Goal: Task Accomplishment & Management: Manage account settings

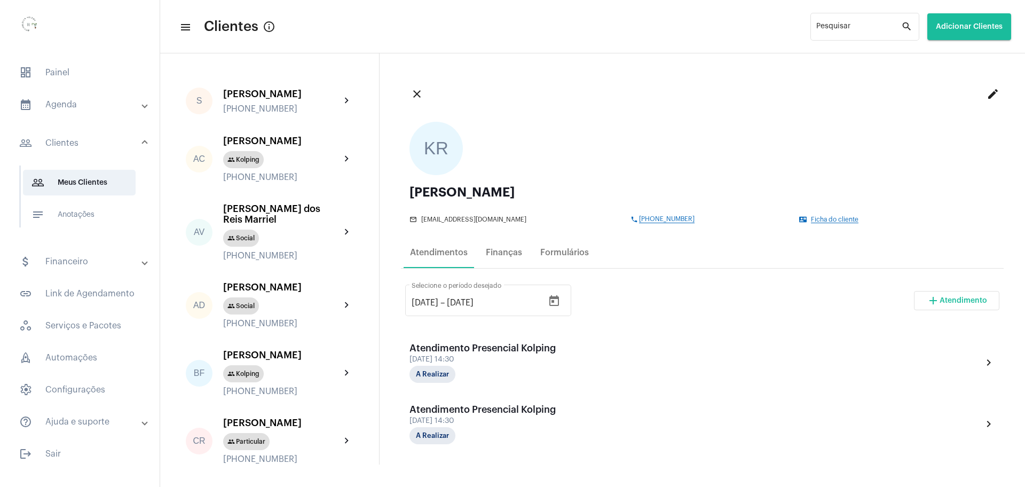
scroll to position [200, 0]
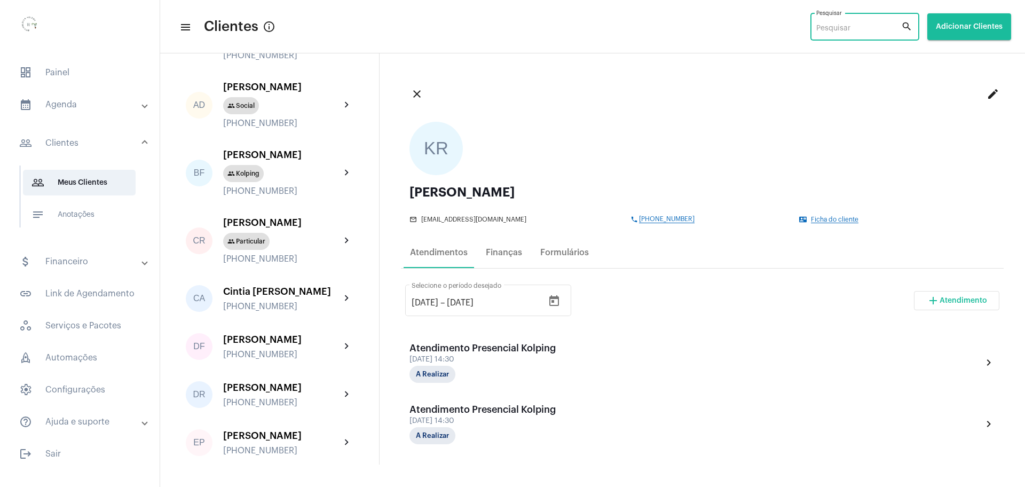
click at [862, 25] on input "Pesquisar" at bounding box center [858, 29] width 85 height 9
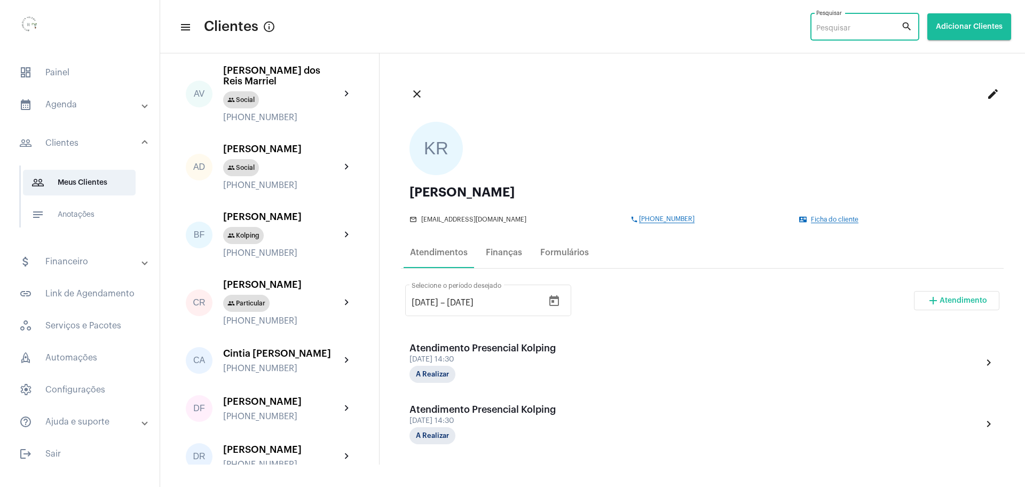
scroll to position [0, 0]
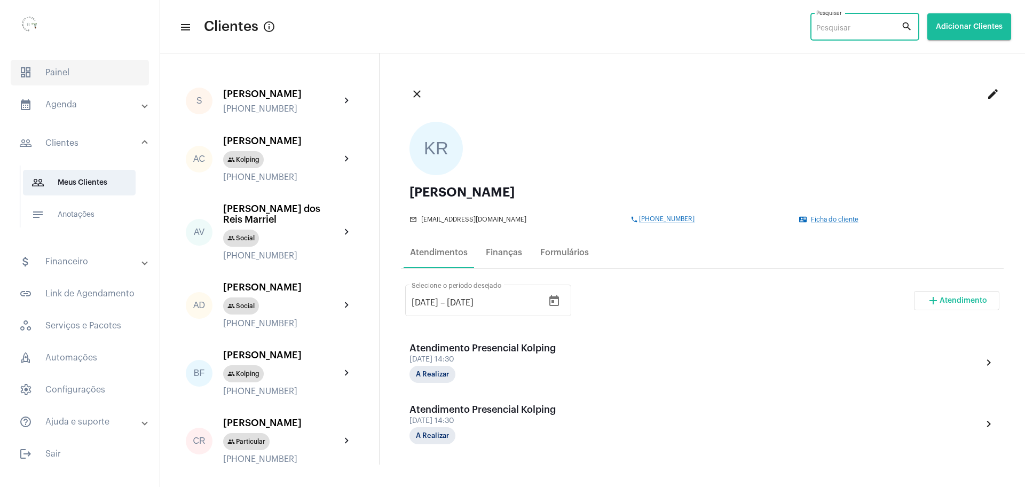
click at [82, 73] on span "dashboard Painel" at bounding box center [80, 73] width 138 height 26
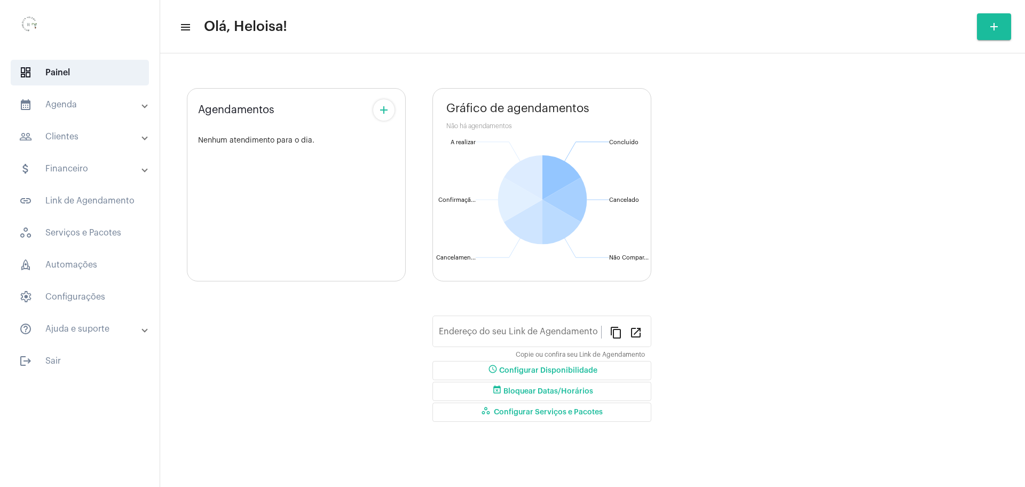
type input "[URL][DOMAIN_NAME]"
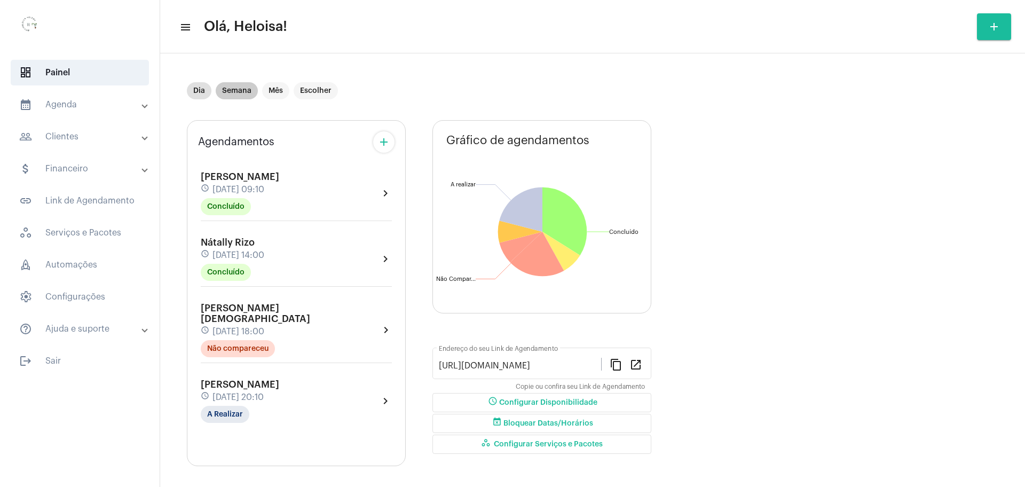
click at [229, 92] on mat-chip "Semana" at bounding box center [237, 90] width 42 height 17
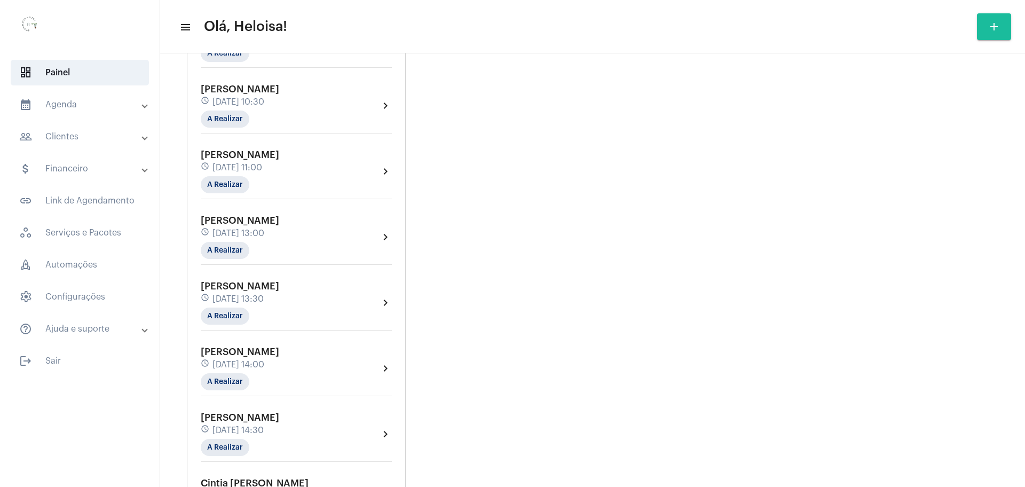
scroll to position [534, 0]
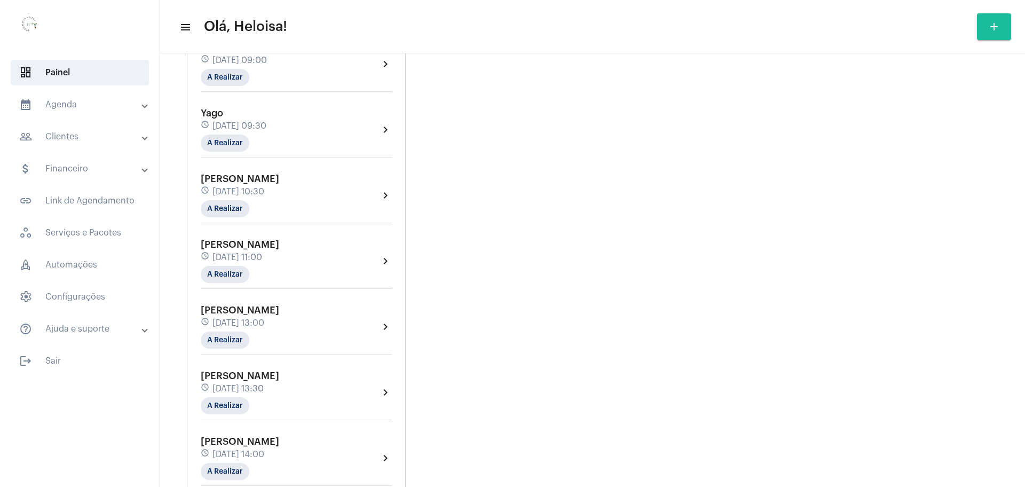
click at [89, 146] on mat-expansion-panel-header "people_outline Clientes" at bounding box center [82, 137] width 153 height 26
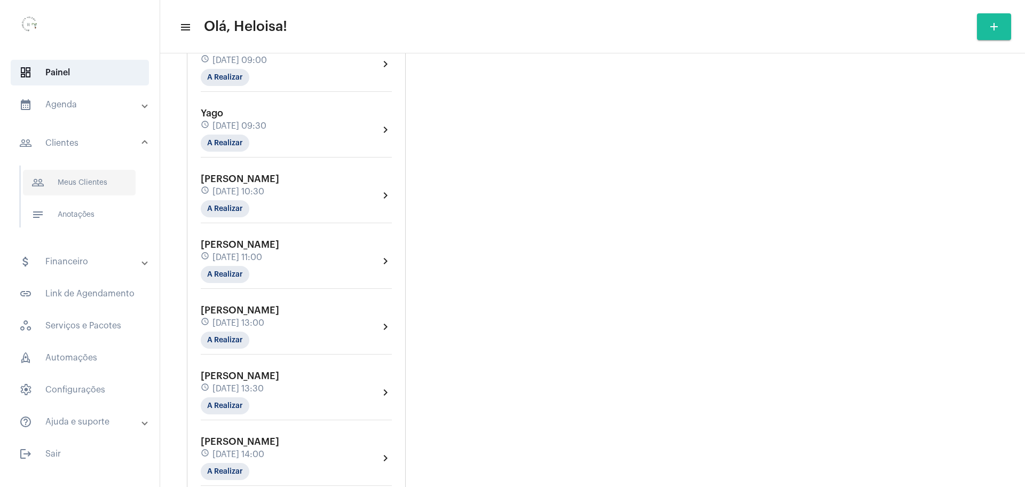
drag, startPoint x: 72, startPoint y: 190, endPoint x: 97, endPoint y: 176, distance: 28.4
click at [76, 185] on span "people_outline Meus Clientes" at bounding box center [79, 183] width 113 height 26
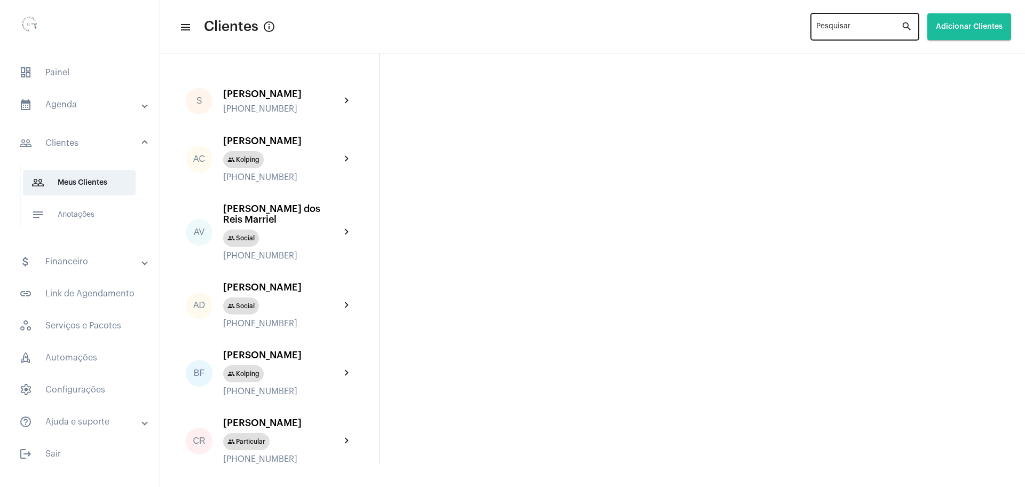
click at [846, 34] on div "Pesquisar" at bounding box center [858, 25] width 85 height 29
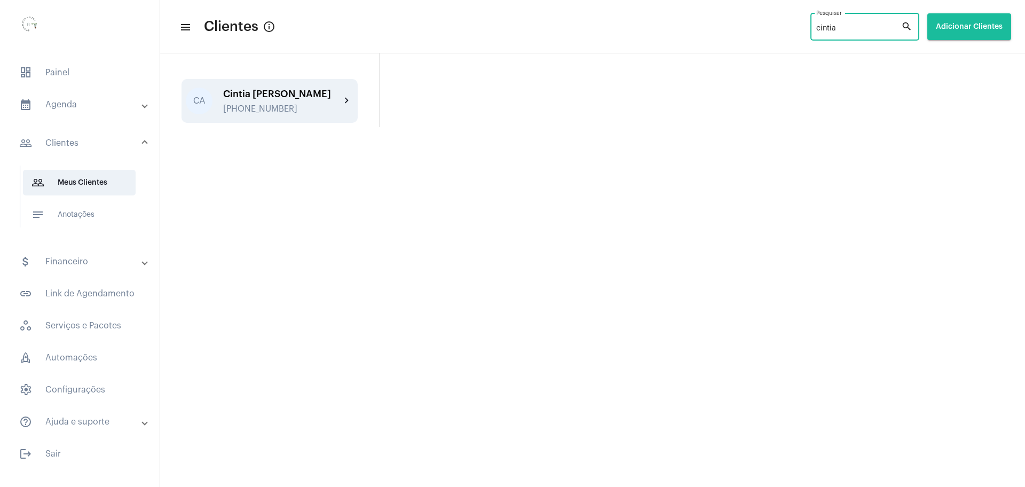
type input "cintia"
click at [284, 94] on div "Cintia Amaral Garofolo" at bounding box center [281, 94] width 117 height 11
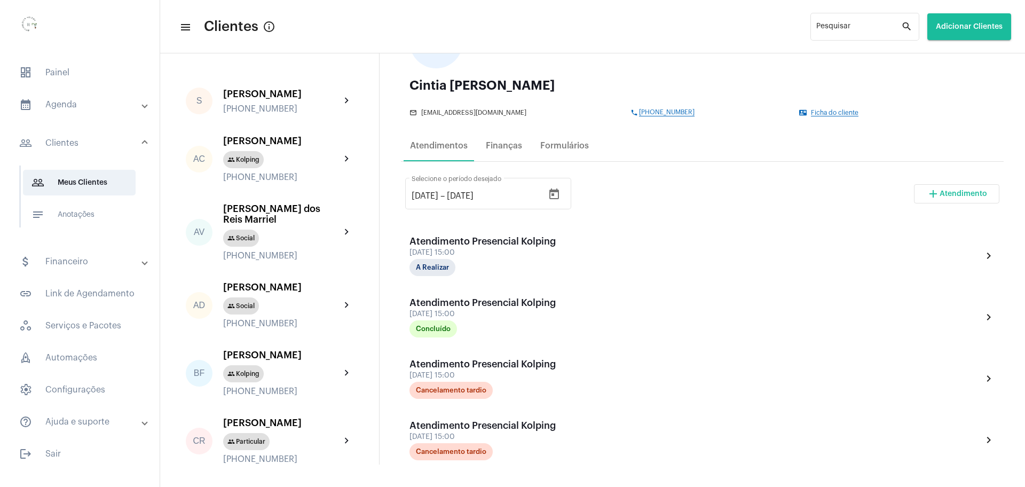
scroll to position [133, 0]
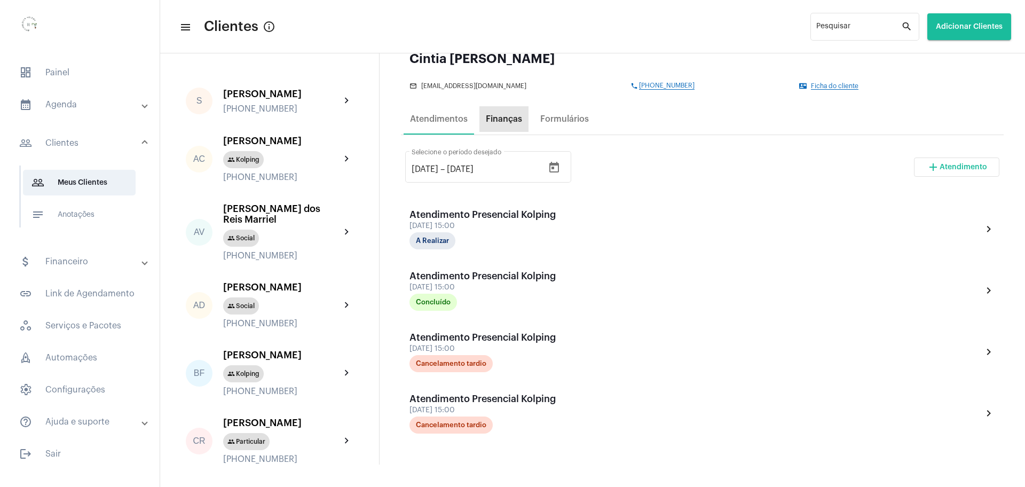
click at [509, 122] on div "Finanças" at bounding box center [504, 119] width 36 height 10
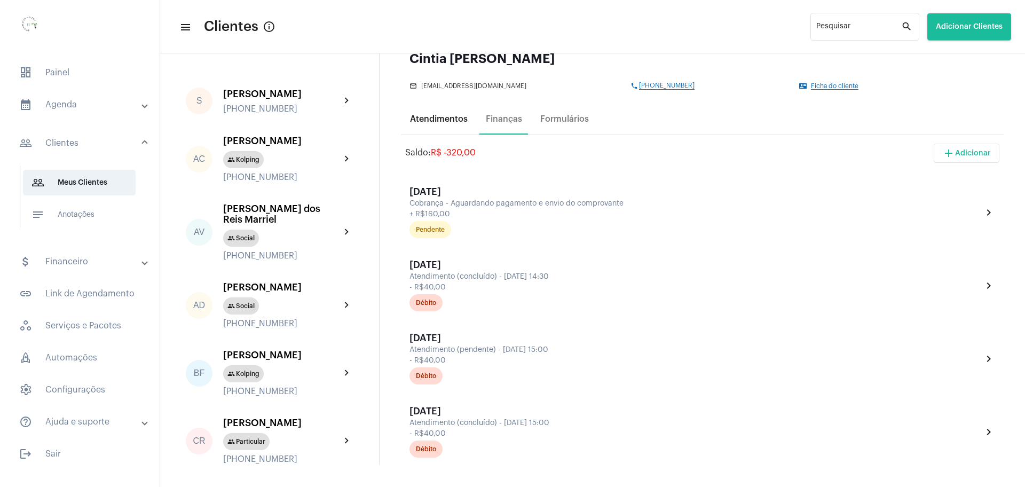
click at [419, 121] on div "Atendimentos" at bounding box center [439, 119] width 58 height 10
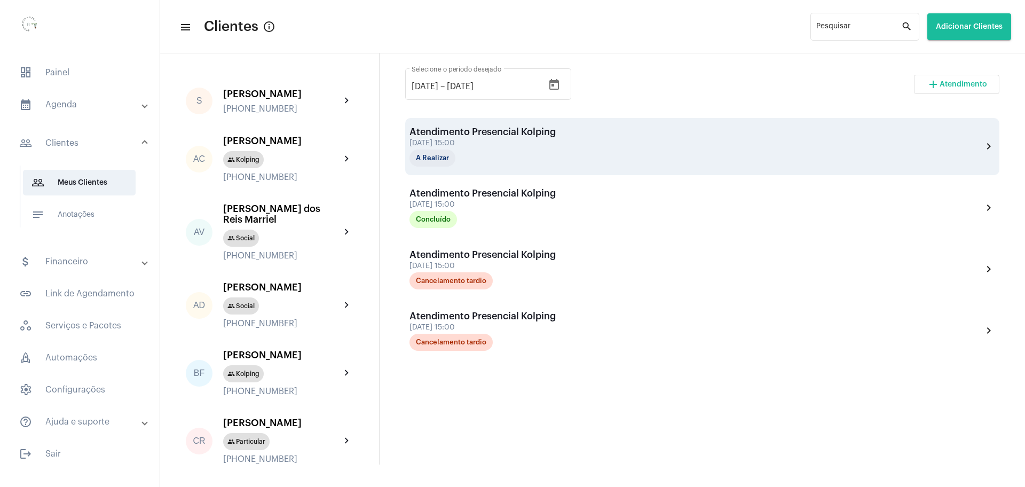
scroll to position [217, 0]
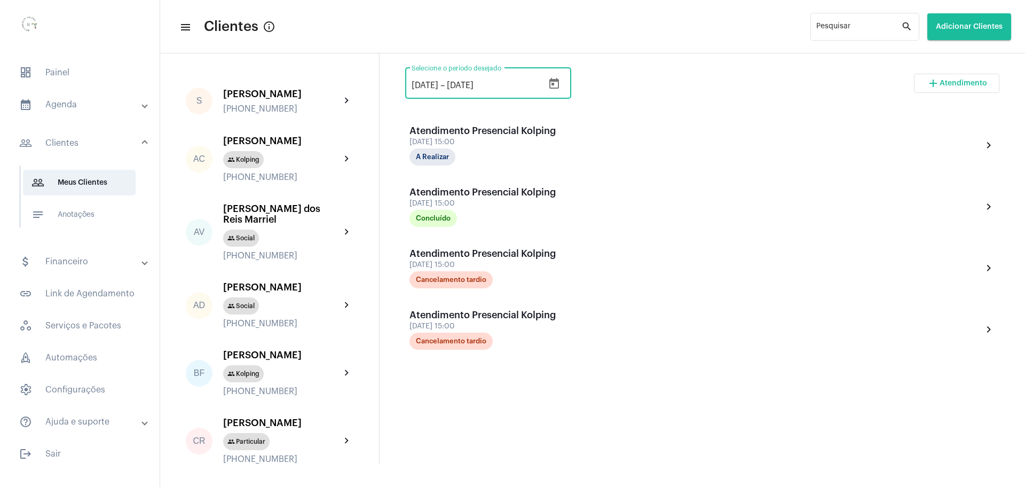
click at [424, 80] on div "18/7/2025 18/7/2025 – 18/9/2025 Selecione o período desejado" at bounding box center [478, 82] width 132 height 34
type input "18/5/2025"
click at [742, 89] on div "18/5/2025 18/5/2025 – 18/9/2025 Selecione o período desejado add Atendimento" at bounding box center [702, 87] width 594 height 50
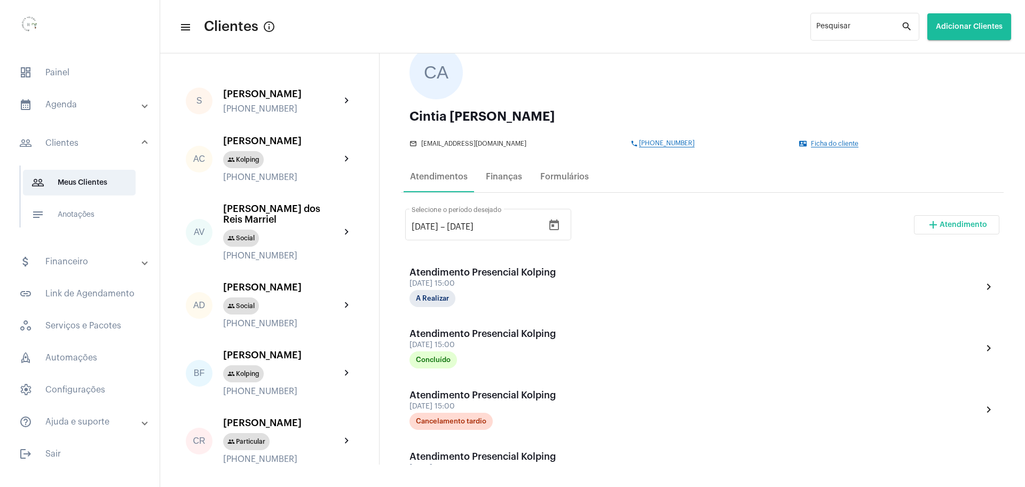
scroll to position [40, 0]
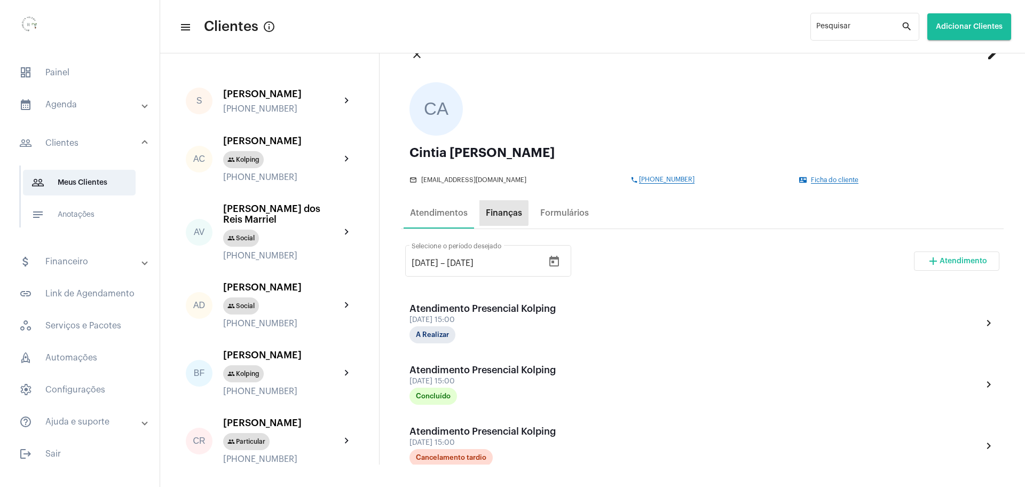
click at [498, 213] on div "Finanças" at bounding box center [504, 213] width 36 height 10
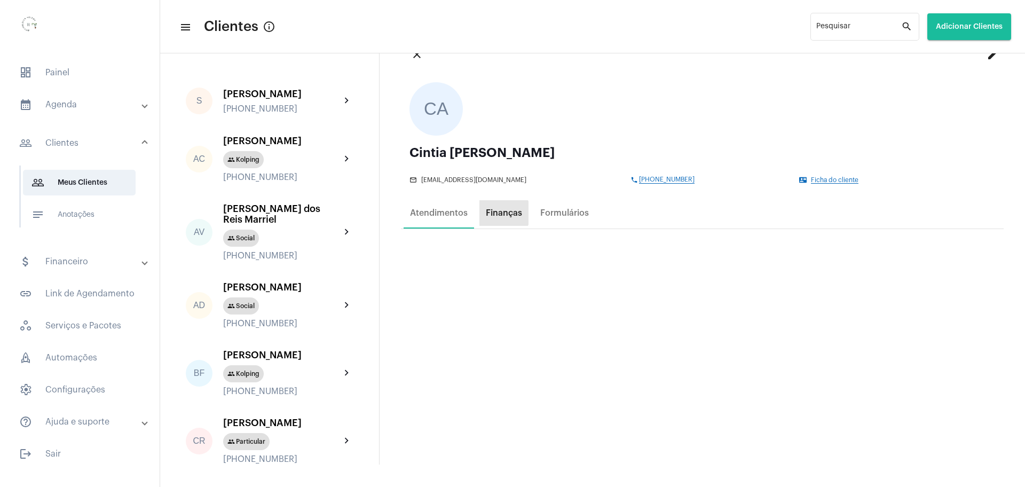
scroll to position [0, 0]
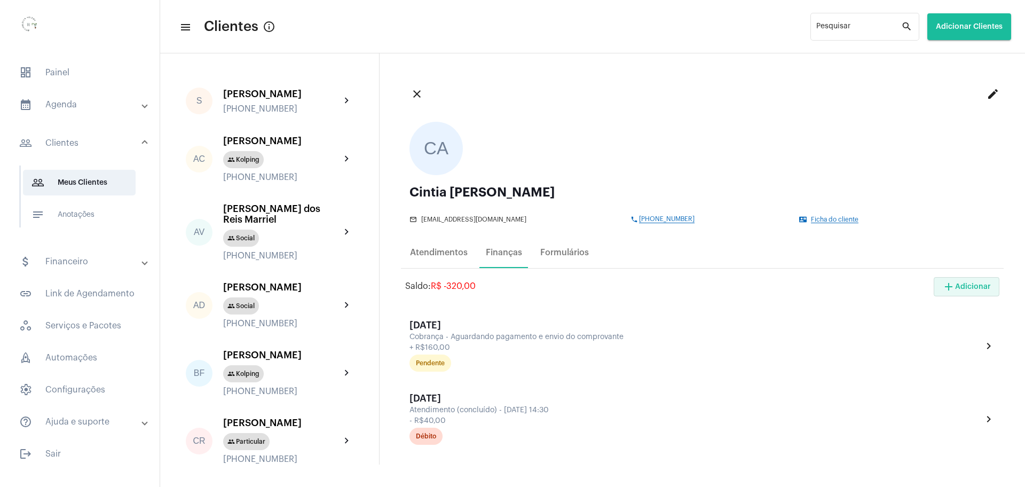
click at [958, 287] on span "add Adicionar" at bounding box center [966, 286] width 49 height 7
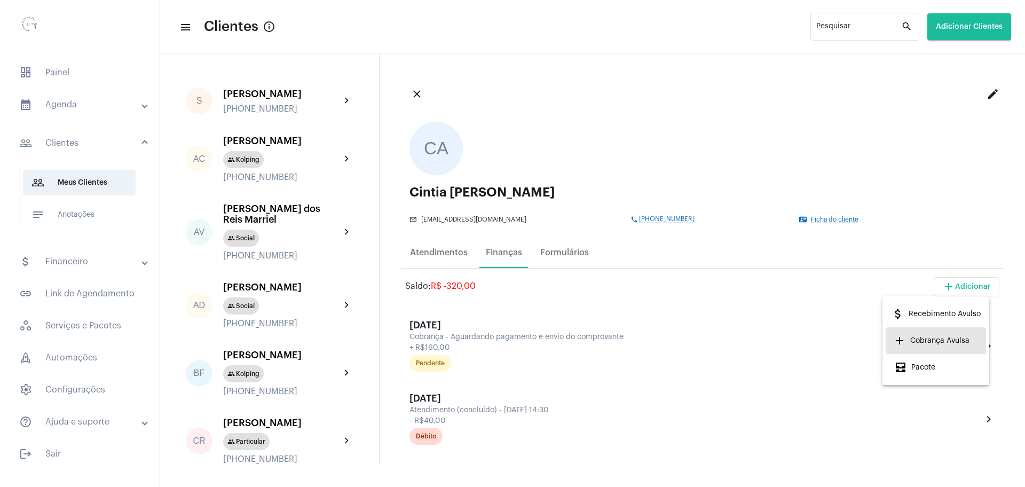
click at [939, 341] on span "add Cobrança Avulsa" at bounding box center [931, 340] width 75 height 19
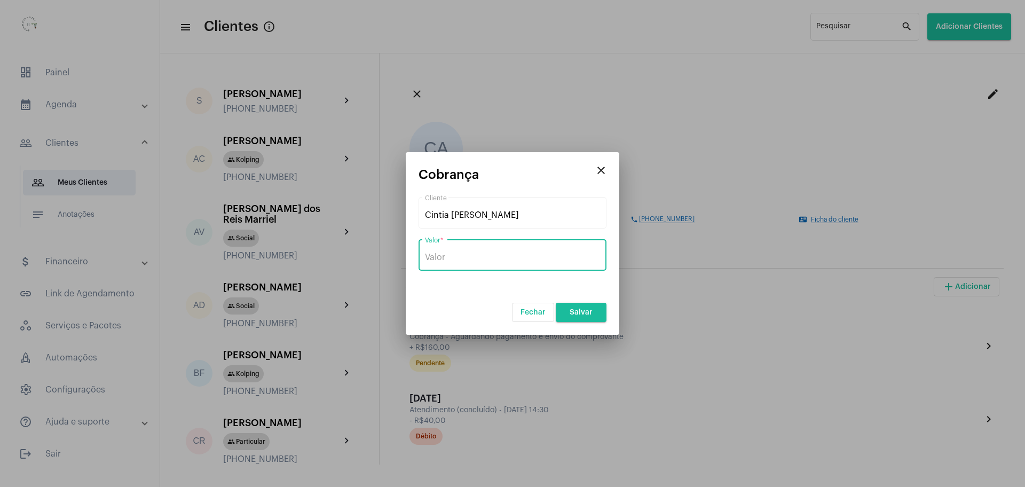
click at [546, 256] on input "Valor *" at bounding box center [512, 258] width 175 height 10
type input "R$ 200"
click at [588, 314] on span "Salvar" at bounding box center [581, 312] width 23 height 7
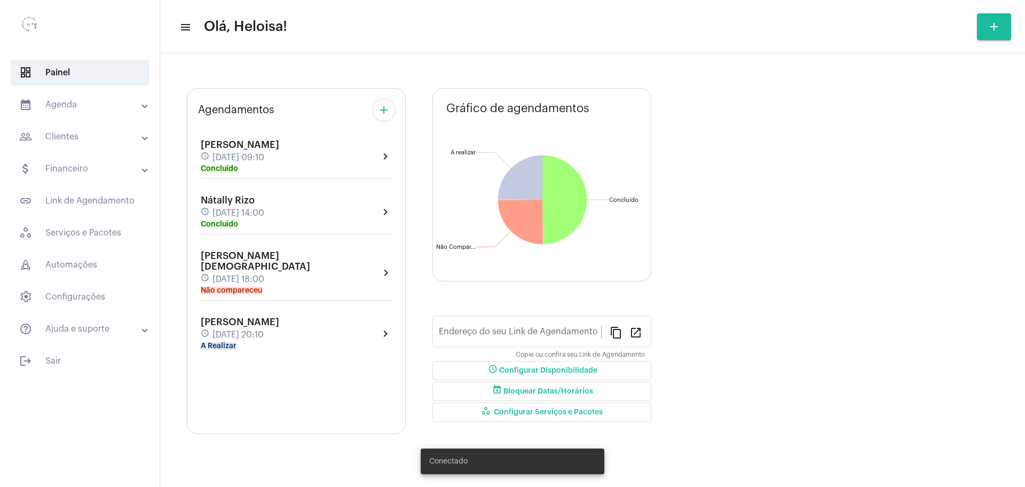
type input "[URL][DOMAIN_NAME]"
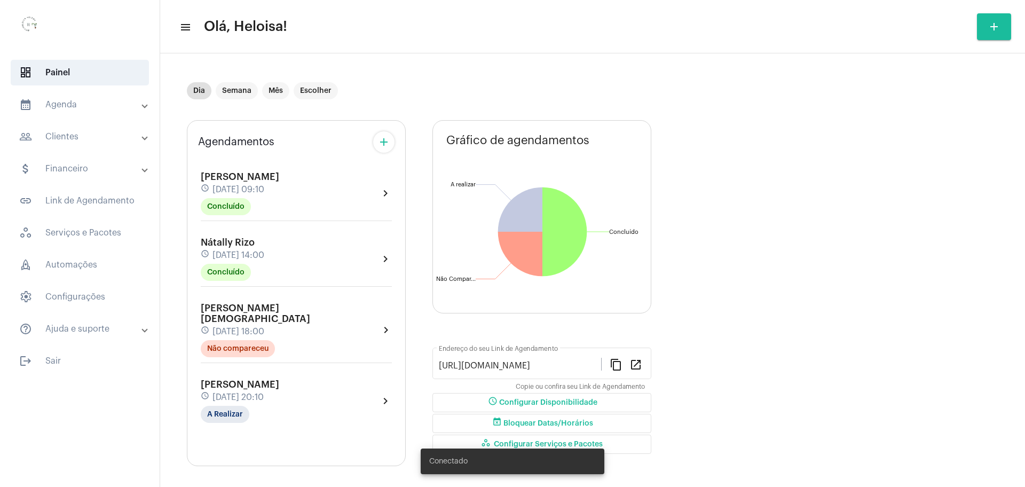
click at [234, 392] on span "[DATE] 20:10" at bounding box center [238, 397] width 51 height 10
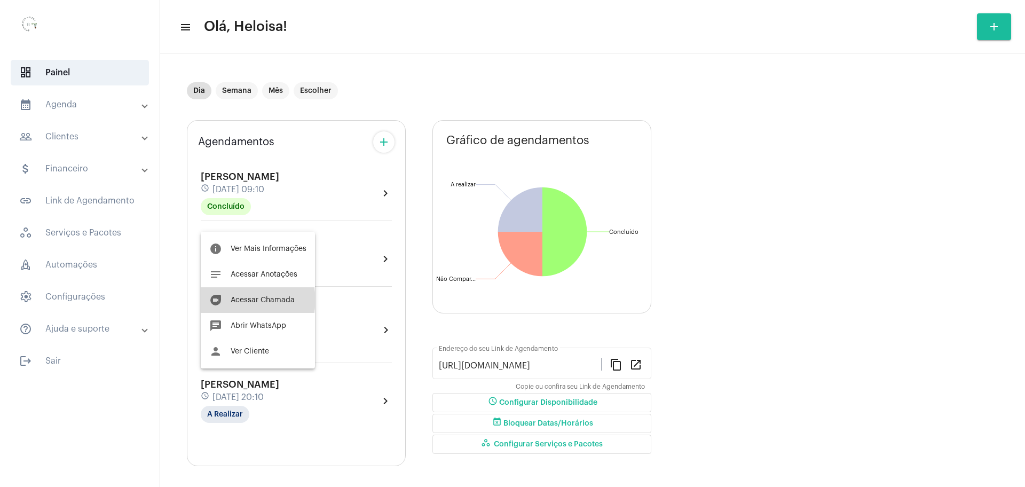
click at [255, 300] on span "Acessar Chamada" at bounding box center [263, 299] width 64 height 7
